Goal: Information Seeking & Learning: Learn about a topic

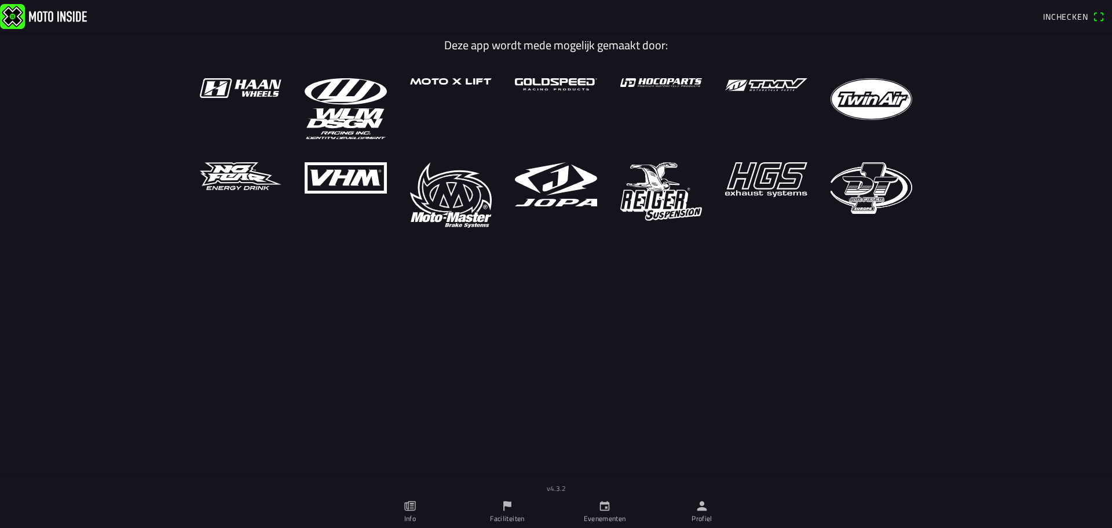
click at [602, 500] on icon "calendar" at bounding box center [604, 505] width 13 height 13
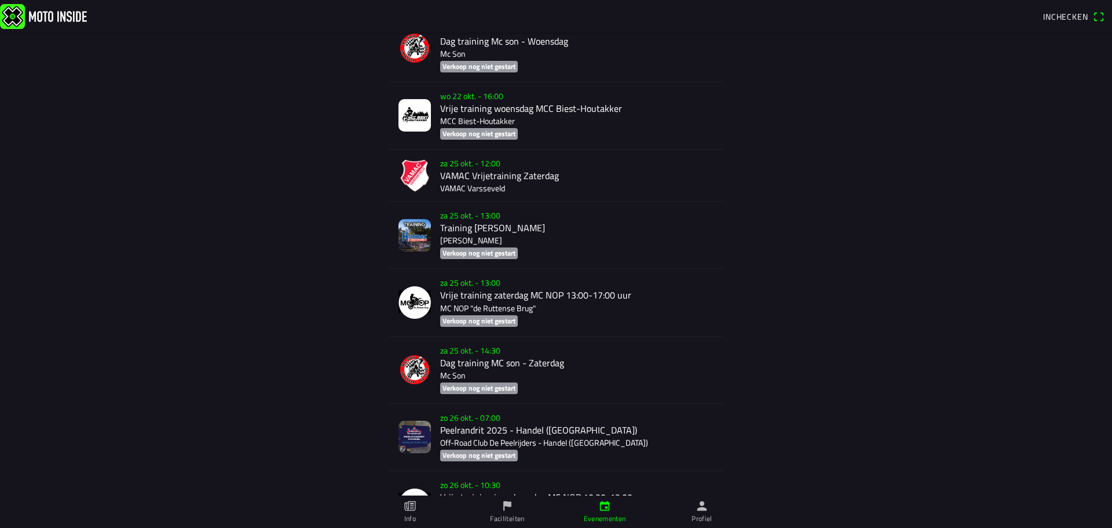
scroll to position [3514, 0]
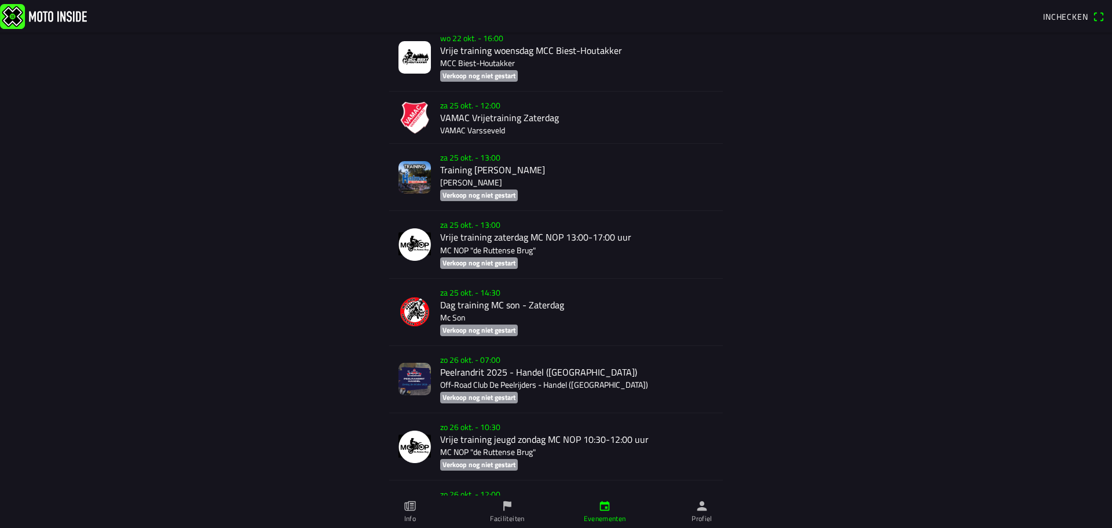
click at [486, 370] on div "[DATE] 07:00 Peelrandrit 2025 - Handel (NB) Off-Road Club De Peelrijders - Hand…" at bounding box center [576, 379] width 273 height 67
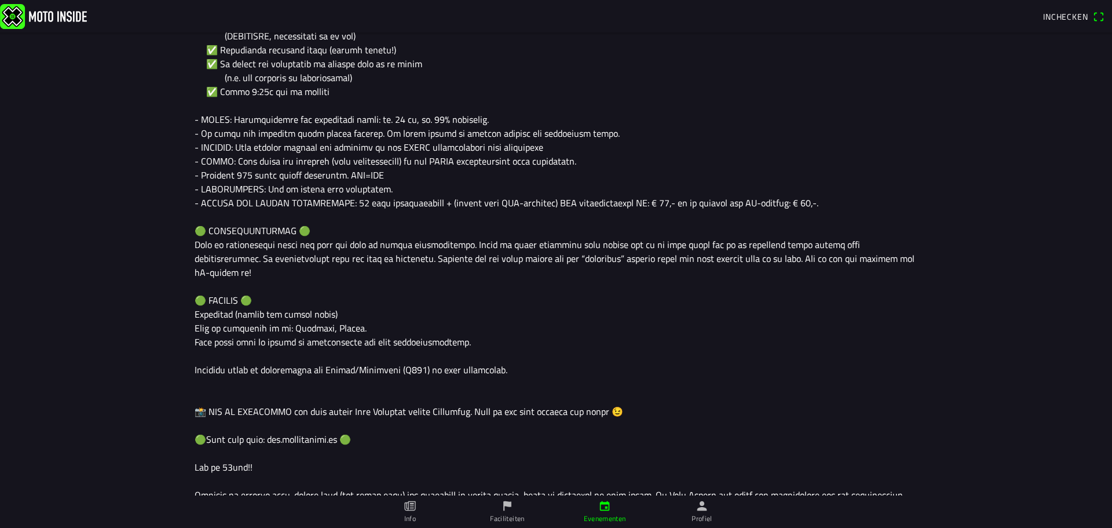
scroll to position [927, 0]
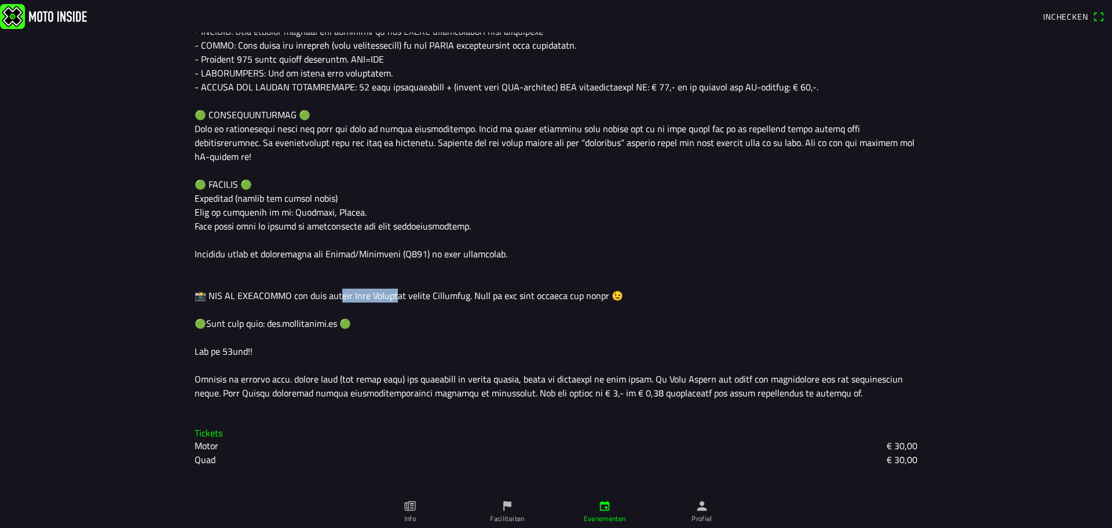
drag, startPoint x: 323, startPoint y: 257, endPoint x: 390, endPoint y: 257, distance: 67.2
drag, startPoint x: 754, startPoint y: 336, endPoint x: 876, endPoint y: 340, distance: 122.8
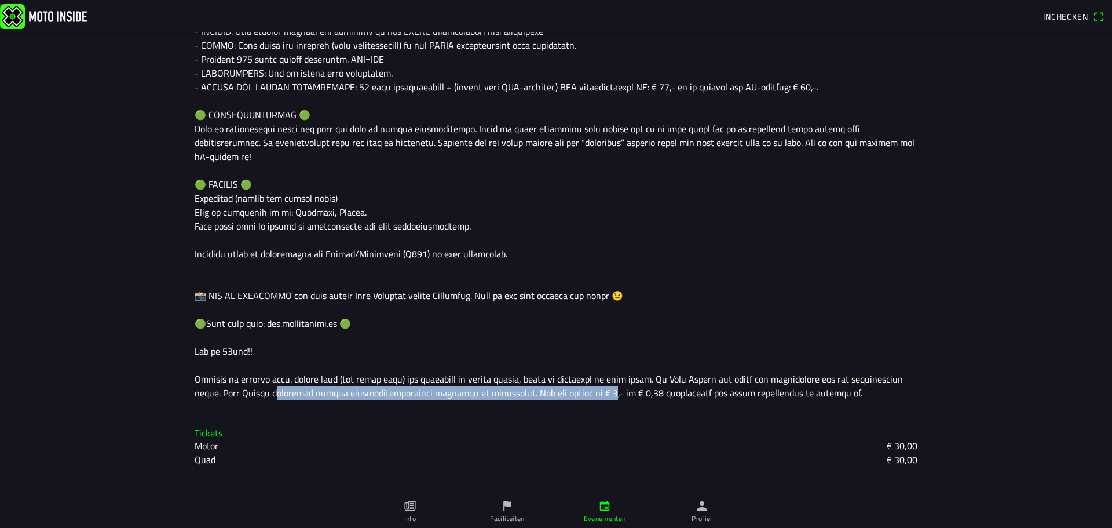
drag, startPoint x: 394, startPoint y: 348, endPoint x: 577, endPoint y: 349, distance: 183.0
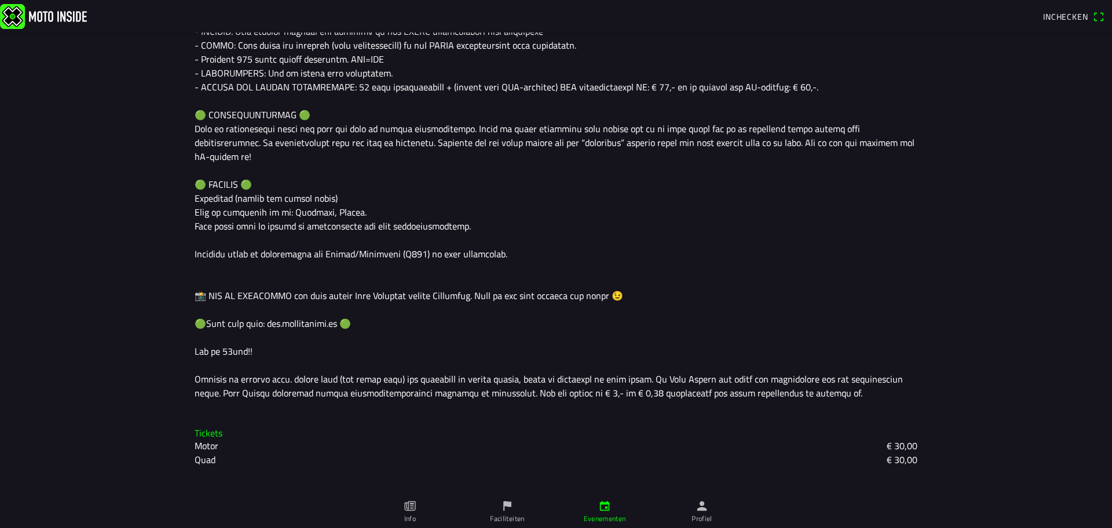
scroll to position [932, 0]
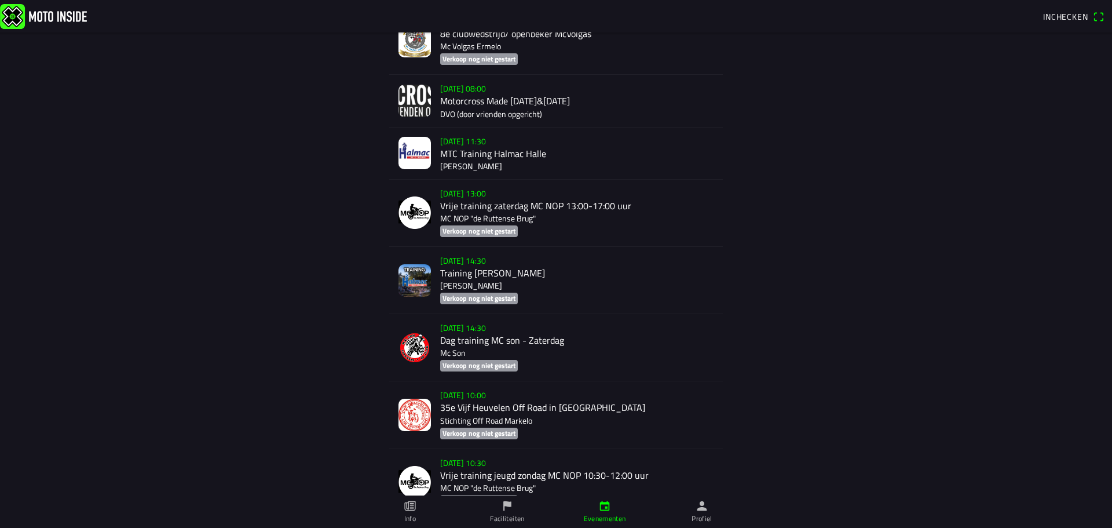
scroll to position [8063, 0]
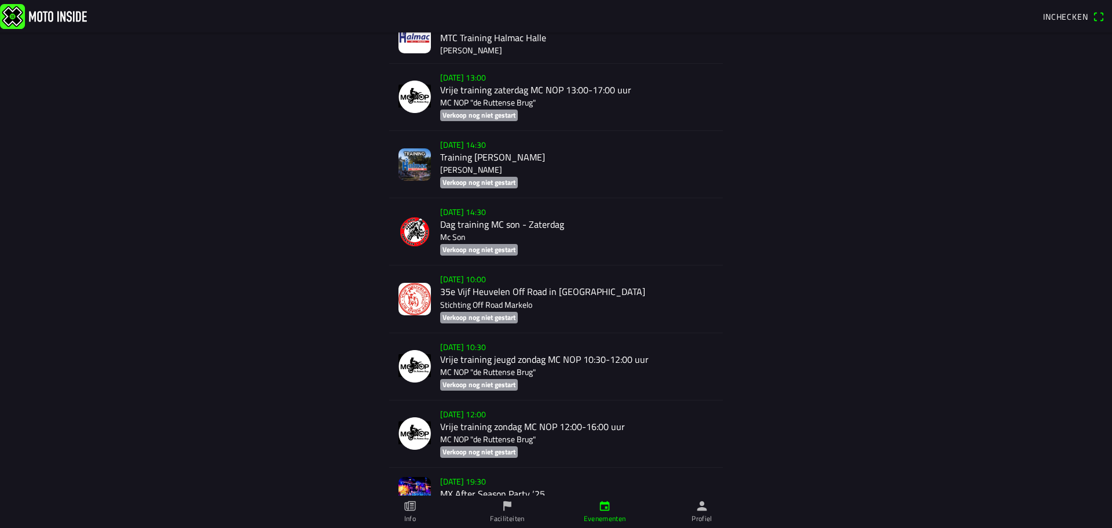
click at [491, 283] on div "[DATE] 10:00 35e Vijf Heuvelen Off Road in [GEOGRAPHIC_DATA] Stichting Off Road…" at bounding box center [576, 298] width 273 height 67
